Goal: Contribute content

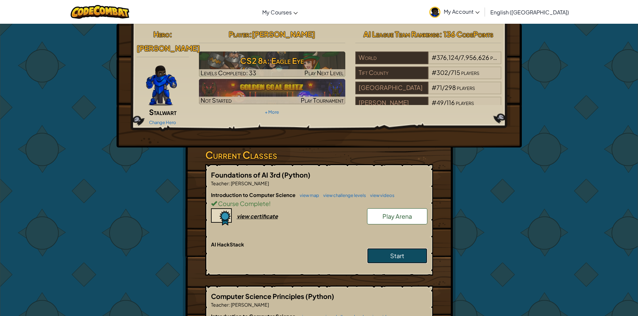
click at [408, 249] on link "Start" at bounding box center [397, 255] width 60 height 15
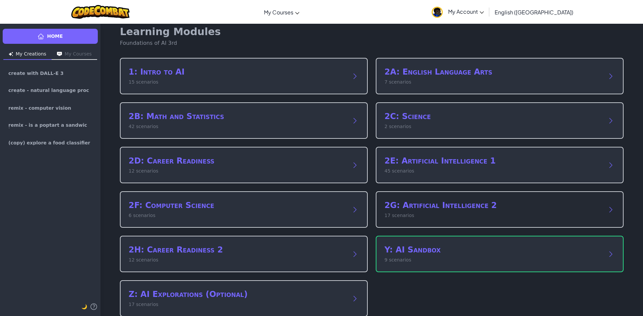
scroll to position [20, 0]
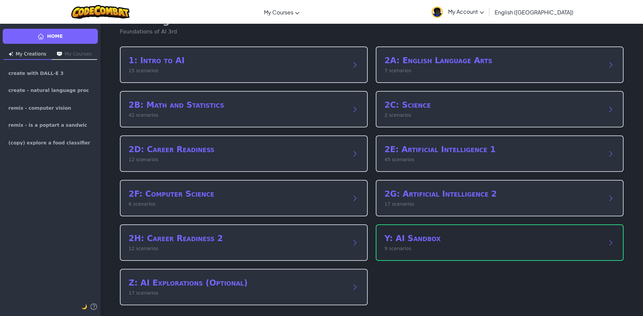
click at [405, 228] on div "Y: AI Sandbox 9 scenarios" at bounding box center [500, 243] width 248 height 36
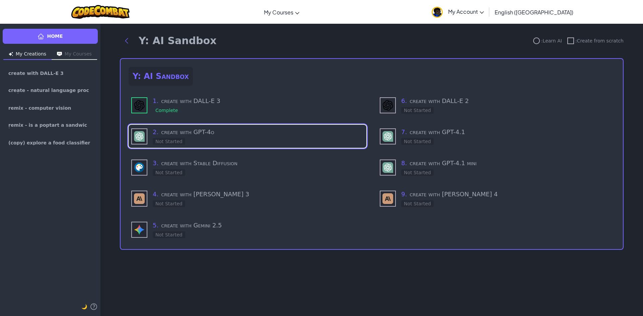
scroll to position [0, 0]
click at [493, 142] on div "7 . create with GPT-4.1 Not Started" at bounding box center [506, 137] width 211 height 18
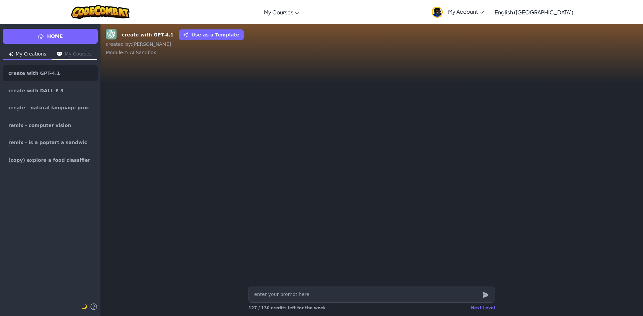
click at [305, 300] on textarea at bounding box center [371, 295] width 246 height 16
type textarea "x"
type textarea "h"
type textarea "x"
type textarea "he"
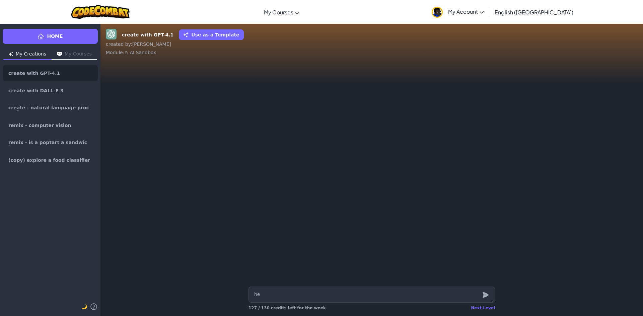
type textarea "x"
type textarea "hey"
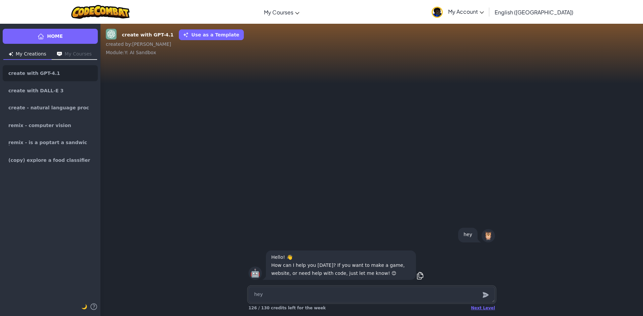
type textarea "x"
type textarea "i"
type textarea "x"
type textarea "i"
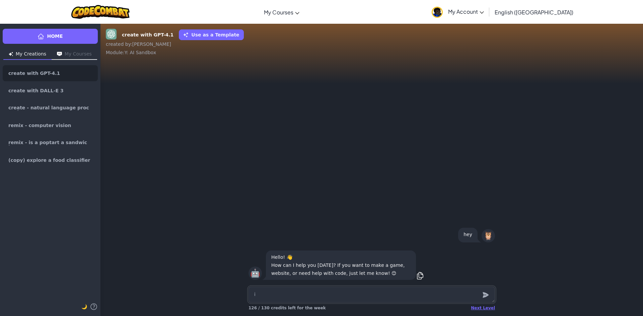
type textarea "x"
type textarea "i w"
type textarea "x"
type textarea "i wa"
type textarea "x"
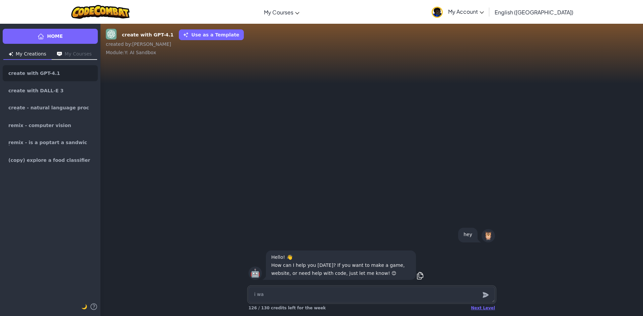
type textarea "i wan"
type textarea "x"
type textarea "i want"
type textarea "x"
type textarea "i want"
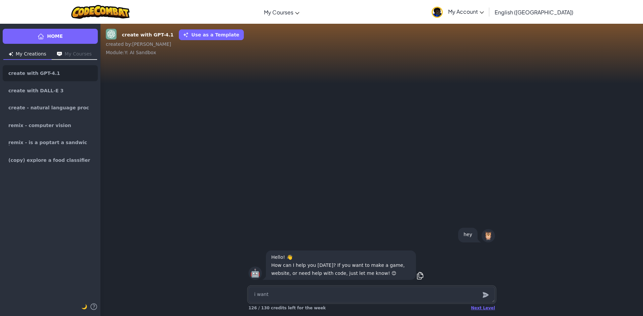
type textarea "x"
type textarea "i want t"
type textarea "x"
type textarea "i want to"
type textarea "x"
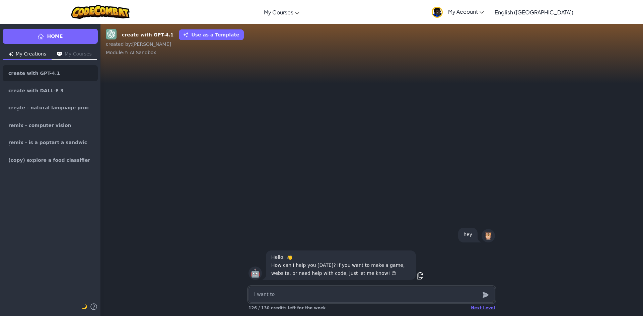
type textarea "i want to"
type textarea "x"
type textarea "i want to m"
type textarea "x"
type textarea "i want to ma"
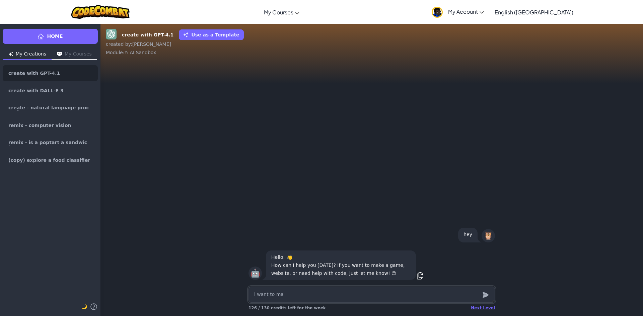
type textarea "x"
type textarea "i want to mak"
type textarea "x"
type textarea "i want to make"
type textarea "x"
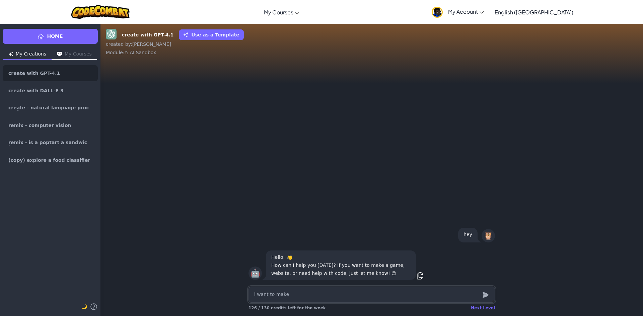
type textarea "i want to make"
type textarea "x"
type textarea "i want to make"
type textarea "x"
type textarea "i want to make"
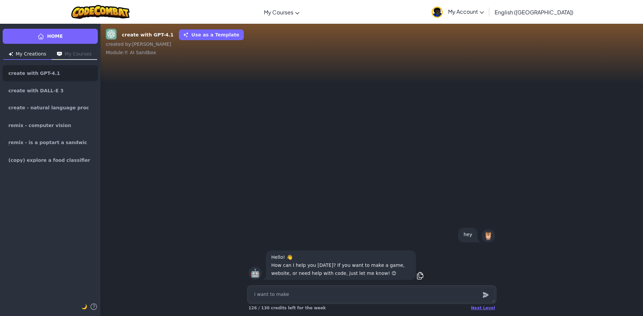
type textarea "x"
type textarea "i want to make"
type textarea "x"
type textarea "i want to make"
type textarea "x"
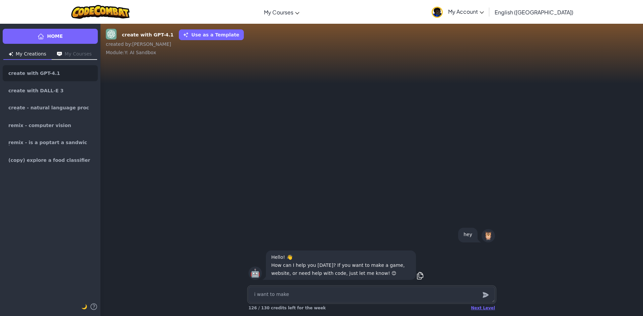
type textarea "i want to make"
type textarea "x"
type textarea "i want to make"
type textarea "x"
type textarea "i want to make"
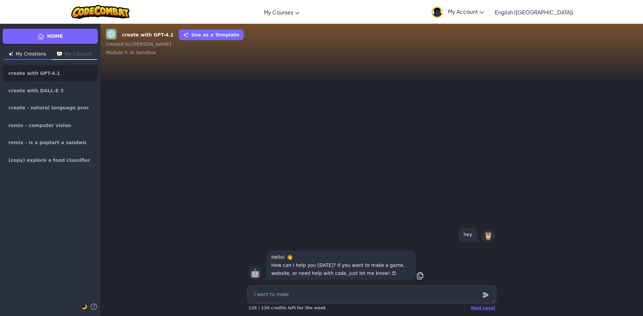
type textarea "x"
type textarea "i want to make"
type textarea "x"
type textarea "i want to make"
type textarea "x"
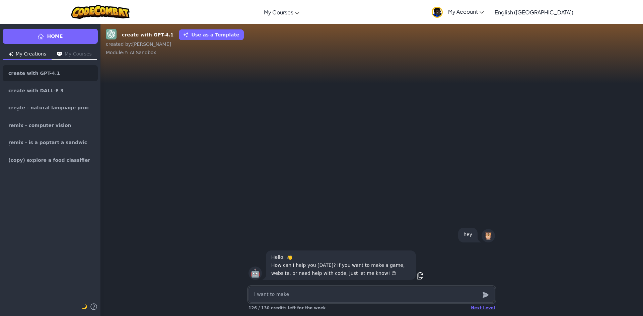
type textarea "i want to make"
type textarea "x"
type textarea "i want to make"
type textarea "x"
type textarea "i want to make"
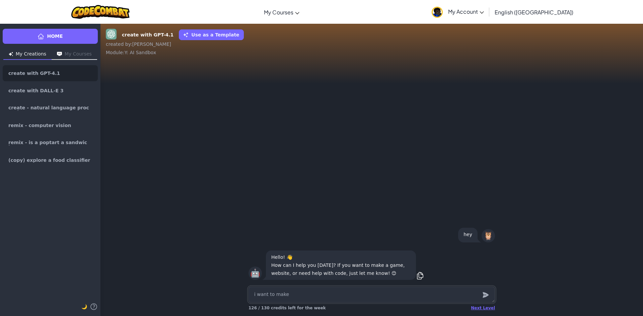
type textarea "x"
type textarea "i want to make"
type textarea "x"
type textarea "i want to make"
type textarea "x"
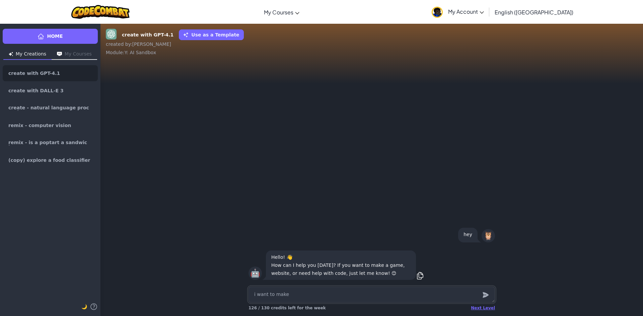
type textarea "i want to make"
type textarea "x"
type textarea "i want to make"
type textarea "x"
type textarea "i want to make"
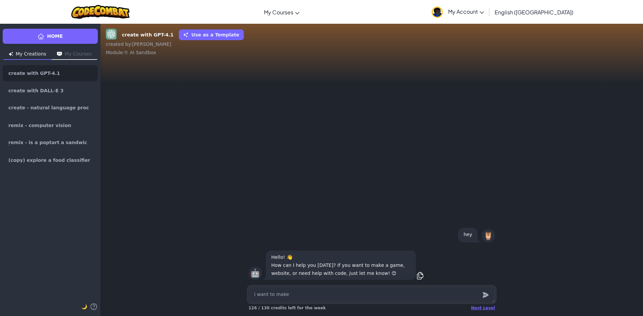
type textarea "x"
type textarea "i want to make"
type textarea "x"
type textarea "i want to make"
type textarea "x"
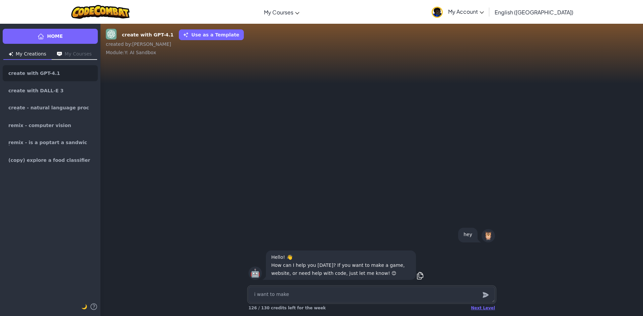
type textarea "i want to make"
type textarea "x"
type textarea "i want to make"
type textarea "x"
type textarea "i want to make"
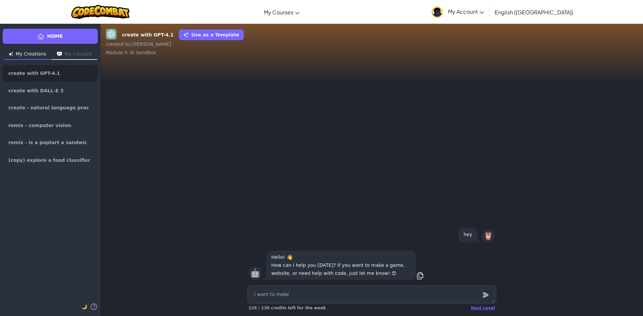
type textarea "x"
type textarea "i want to make"
type textarea "x"
type textarea "i want to make"
type textarea "x"
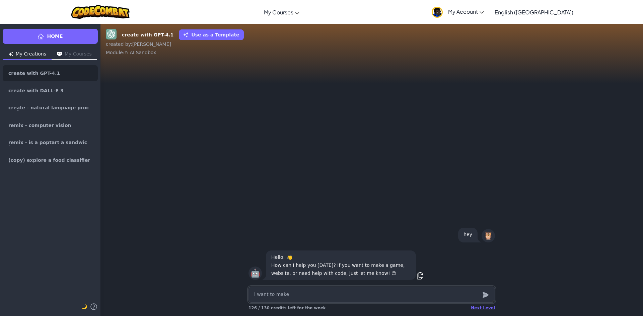
type textarea "i want to make"
type textarea "x"
type textarea "i want to make"
type textarea "x"
type textarea "i want to make"
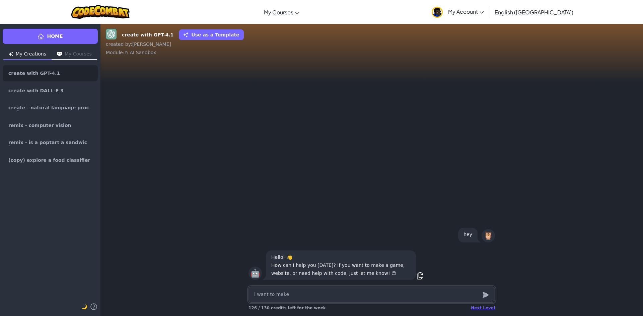
type textarea "x"
type textarea "i want to make"
type textarea "x"
type textarea "i want to make"
type textarea "x"
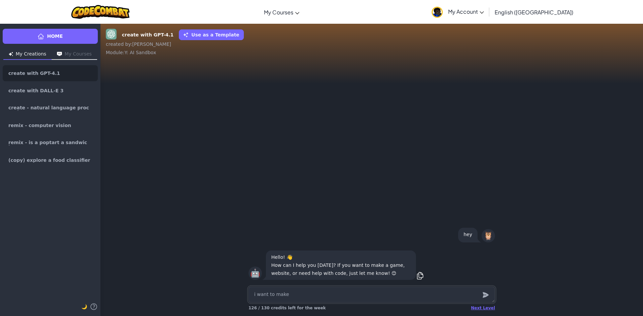
type textarea "i want to make"
type textarea "x"
type textarea "i want to make"
type textarea "x"
type textarea "i want to make"
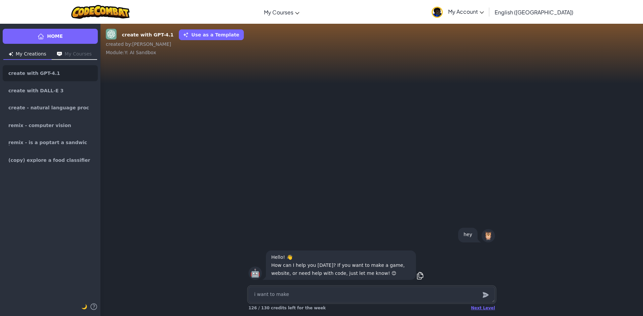
type textarea "x"
type textarea "i want to make"
